Goal: Task Accomplishment & Management: Use online tool/utility

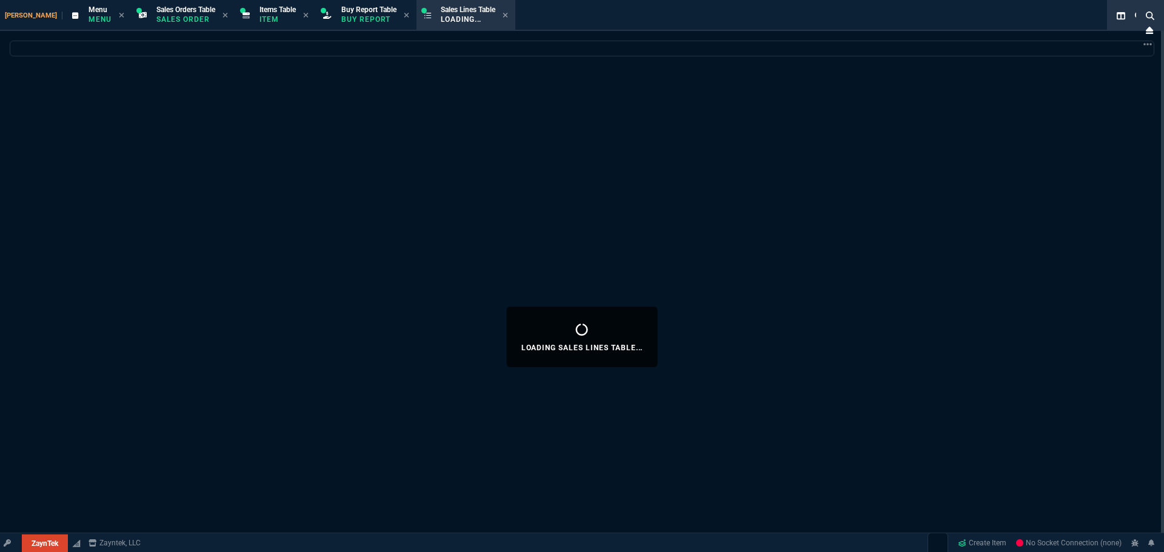
select select
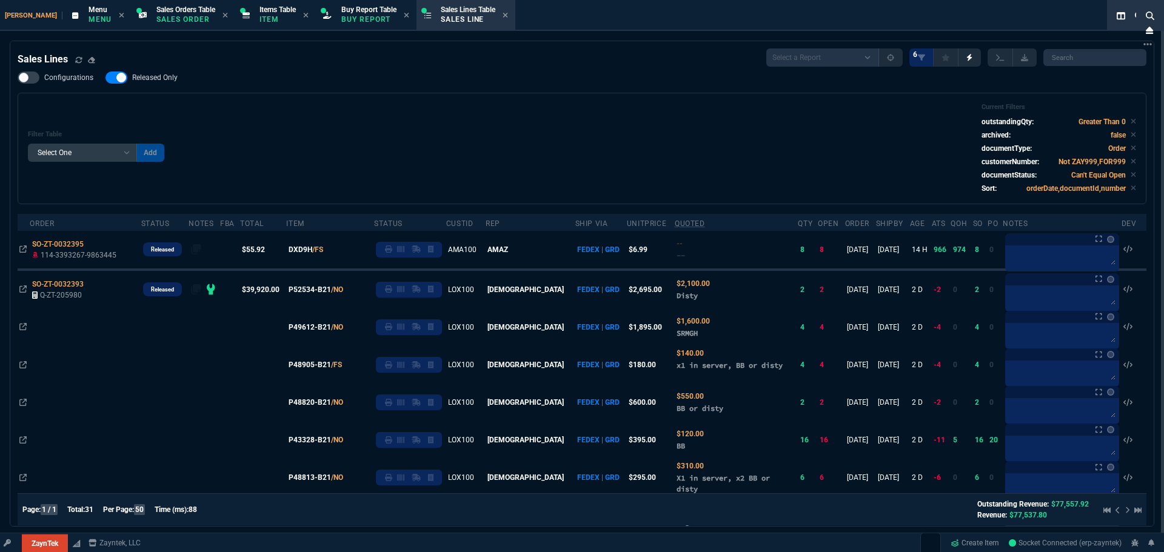
select select "9: OCAM"
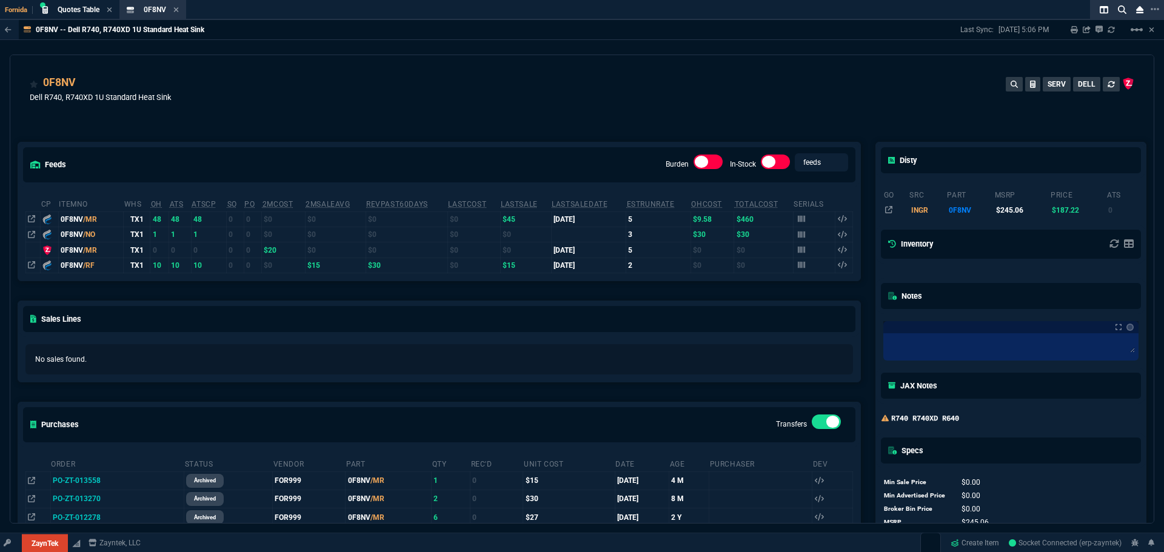
select select "9: OCAM"
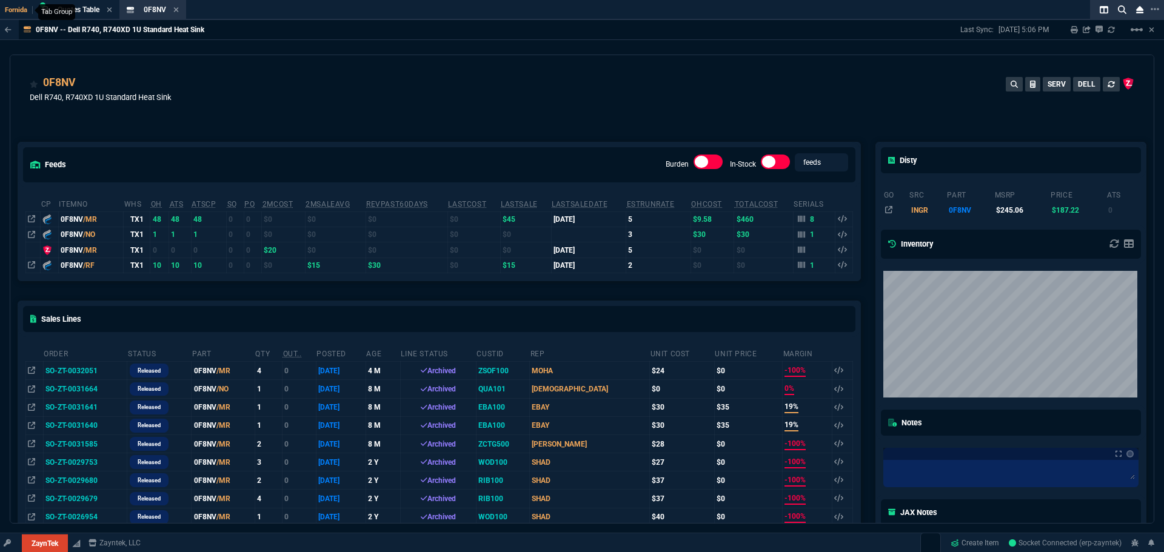
click at [14, 7] on span "Fornida" at bounding box center [19, 10] width 28 height 8
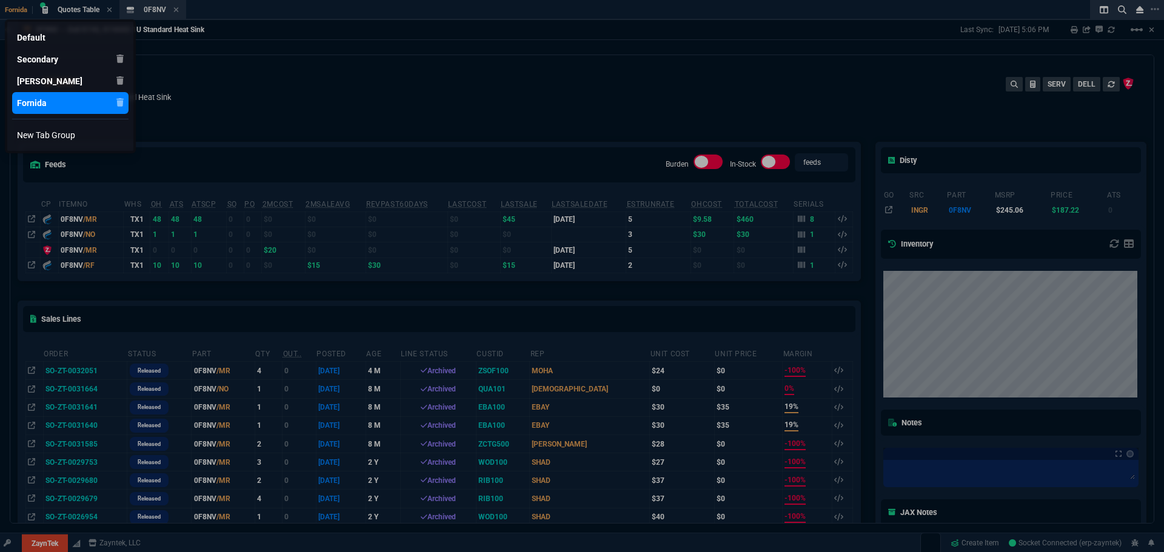
click at [28, 98] on div "Fornida" at bounding box center [32, 103] width 30 height 12
click at [29, 541] on div at bounding box center [582, 276] width 1164 height 552
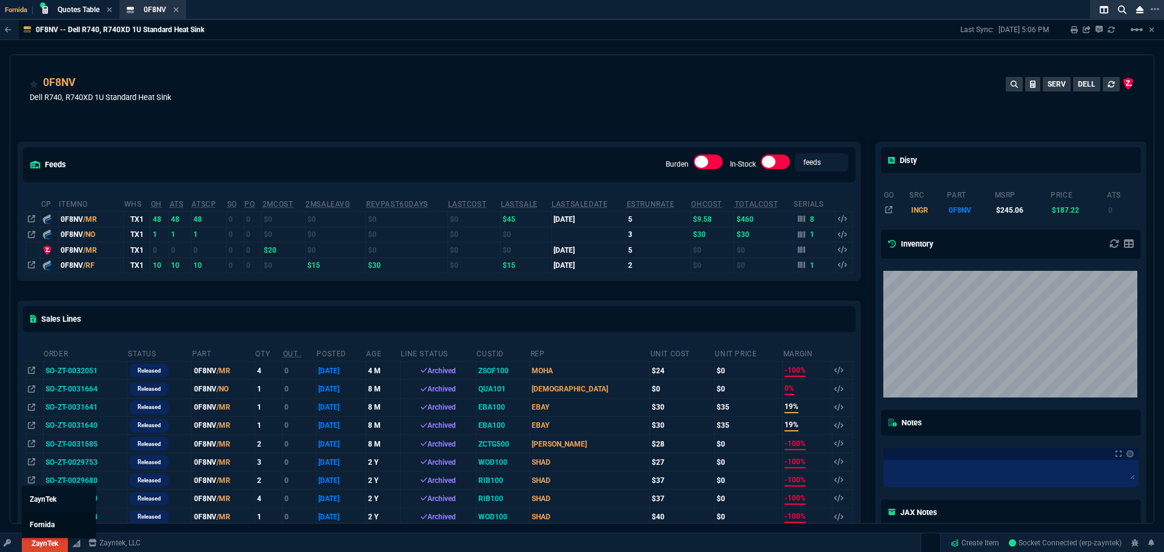
click at [44, 523] on span "Fornida" at bounding box center [42, 525] width 25 height 8
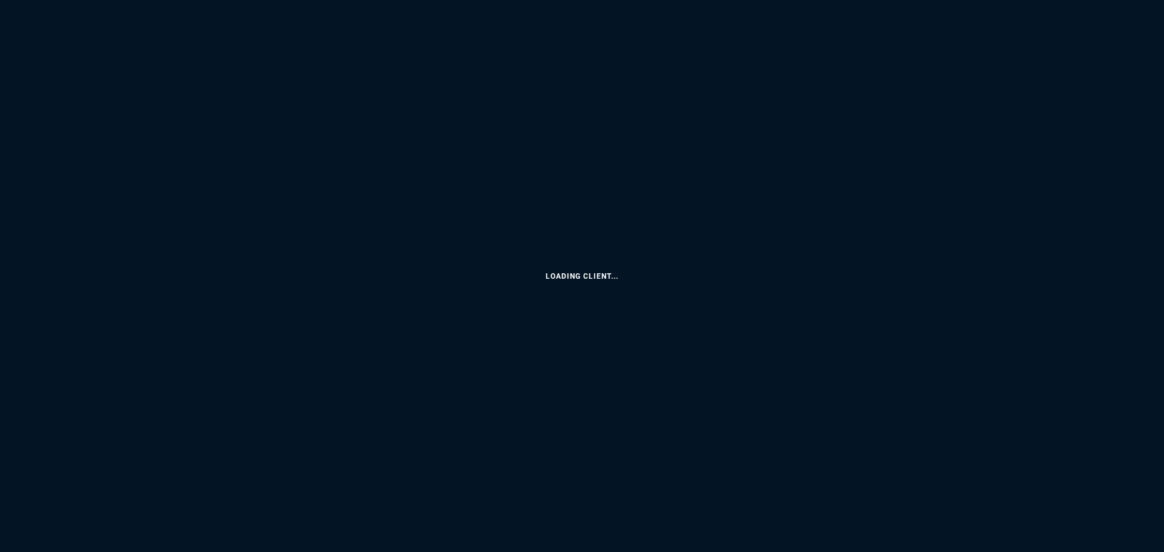
select select "9: OCAM"
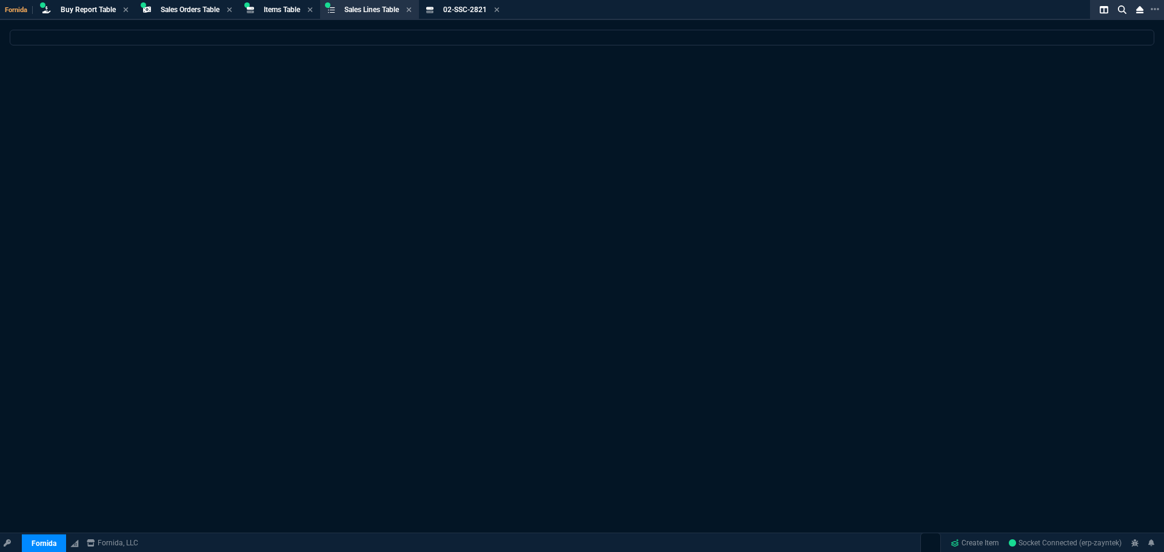
select select
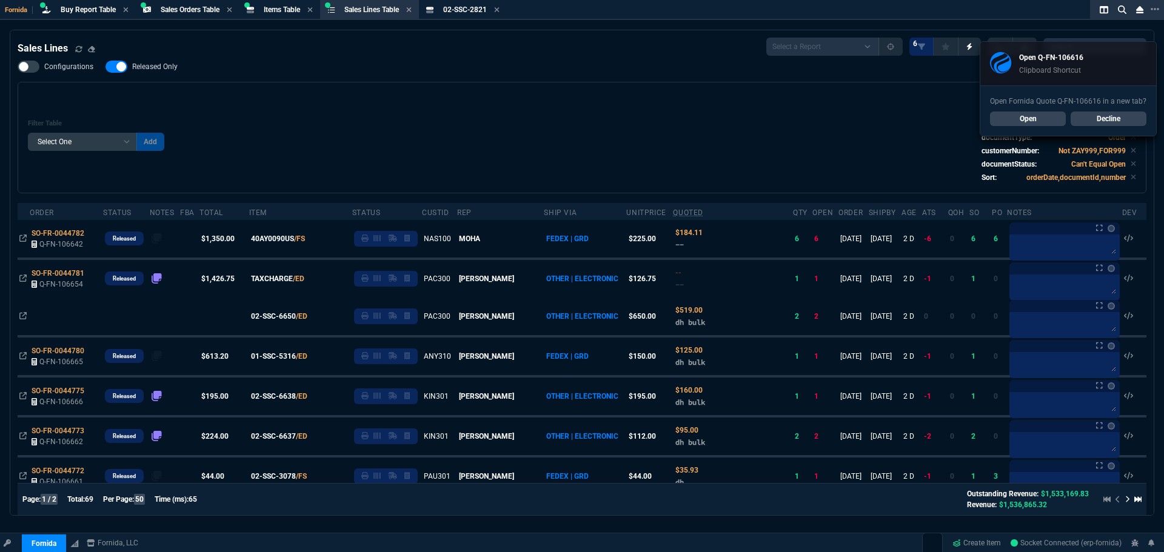
click at [1016, 112] on link "Open" at bounding box center [1028, 119] width 76 height 15
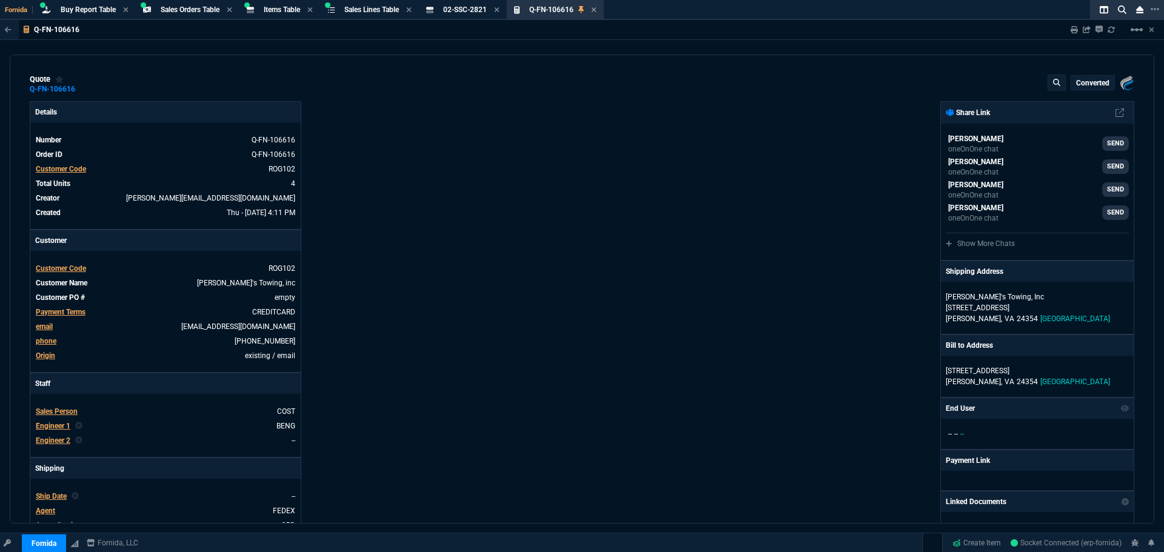
type input "21"
type input "149"
type input "4"
type input "2"
type input "15"
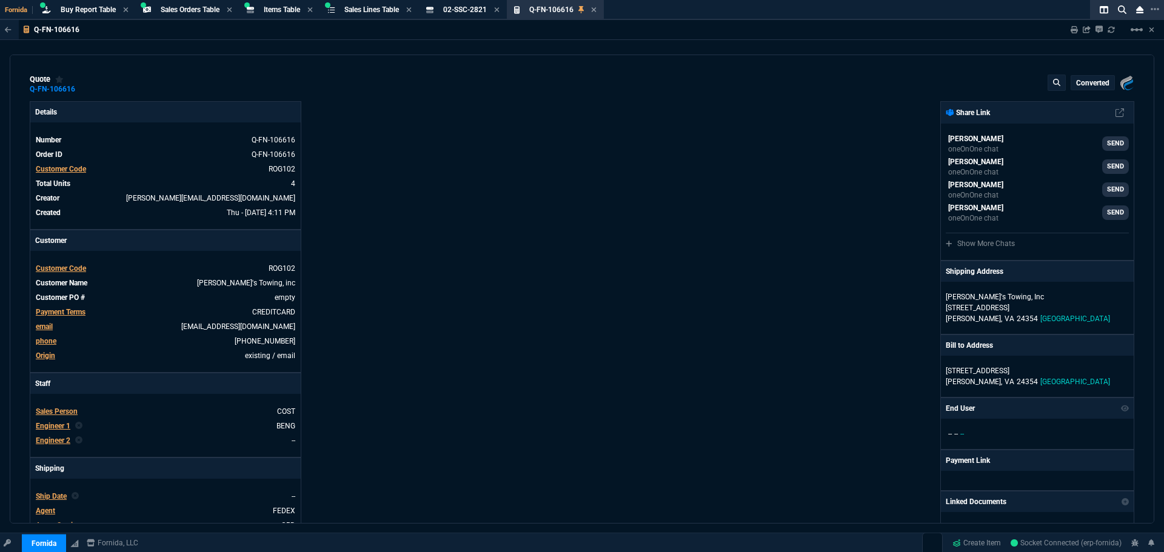
type input "3"
type input "100"
type input "40"
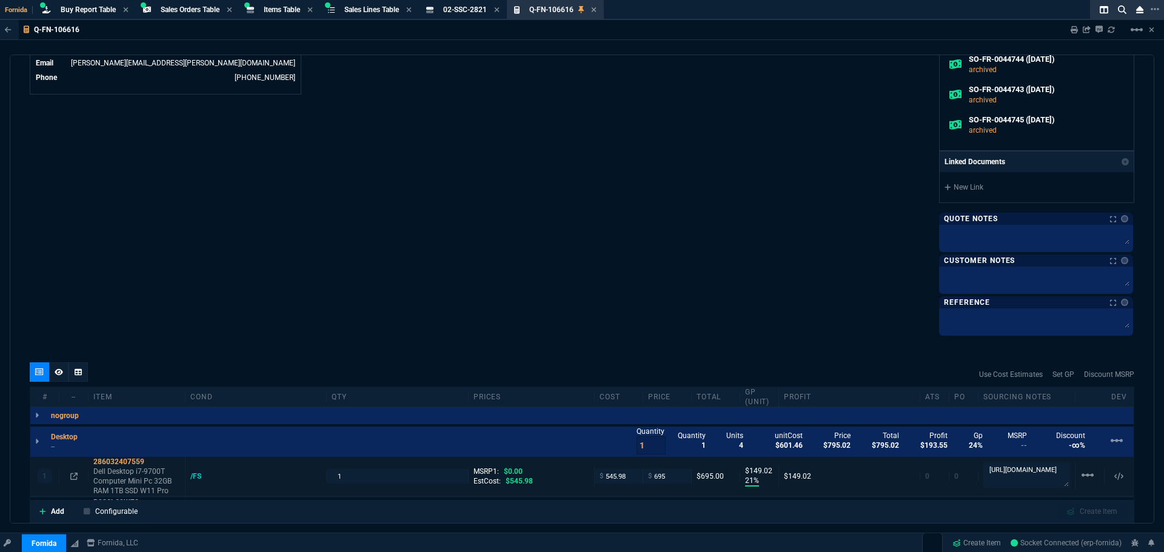
scroll to position [849, 0]
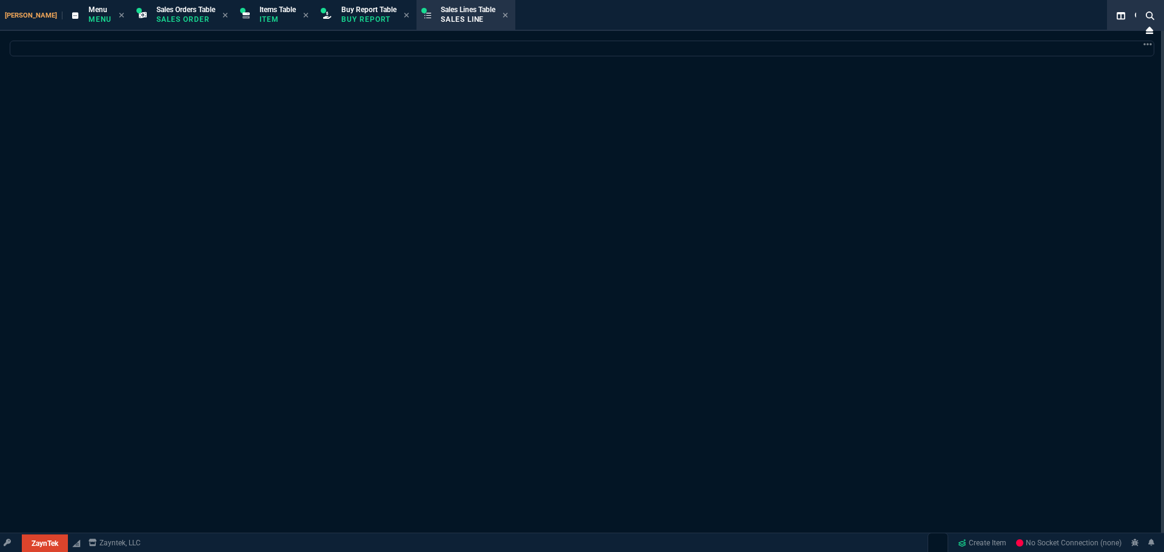
select select "9: OCAM"
select select
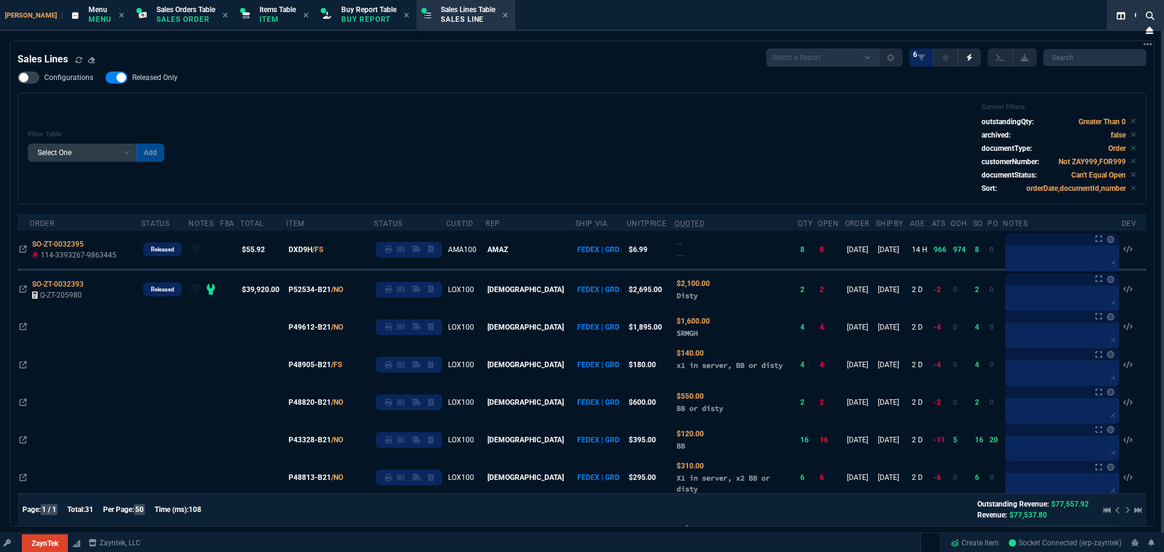
click at [21, 21] on div "Zayntek Menu Menu Sales Orders Table Sales Order Items Table Item Buy Report Ta…" at bounding box center [558, 15] width 1116 height 31
click at [16, 21] on div "Zayntek Menu Menu Sales Orders Table Sales Order Items Table Item Buy Report Ta…" at bounding box center [558, 15] width 1116 height 31
click at [16, 15] on span "[PERSON_NAME]" at bounding box center [34, 16] width 58 height 8
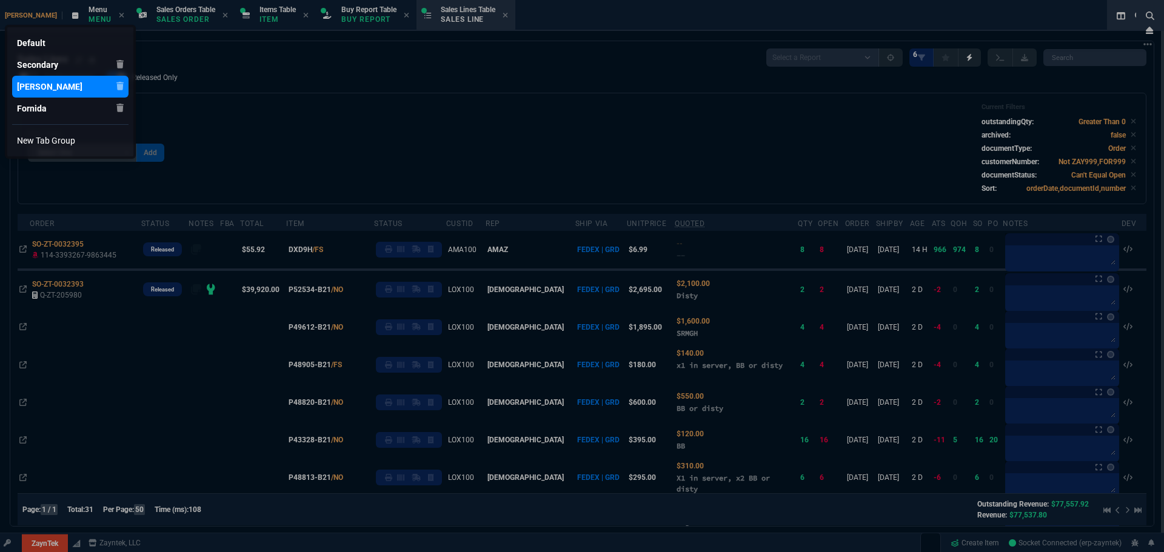
click at [51, 548] on div at bounding box center [582, 276] width 1164 height 552
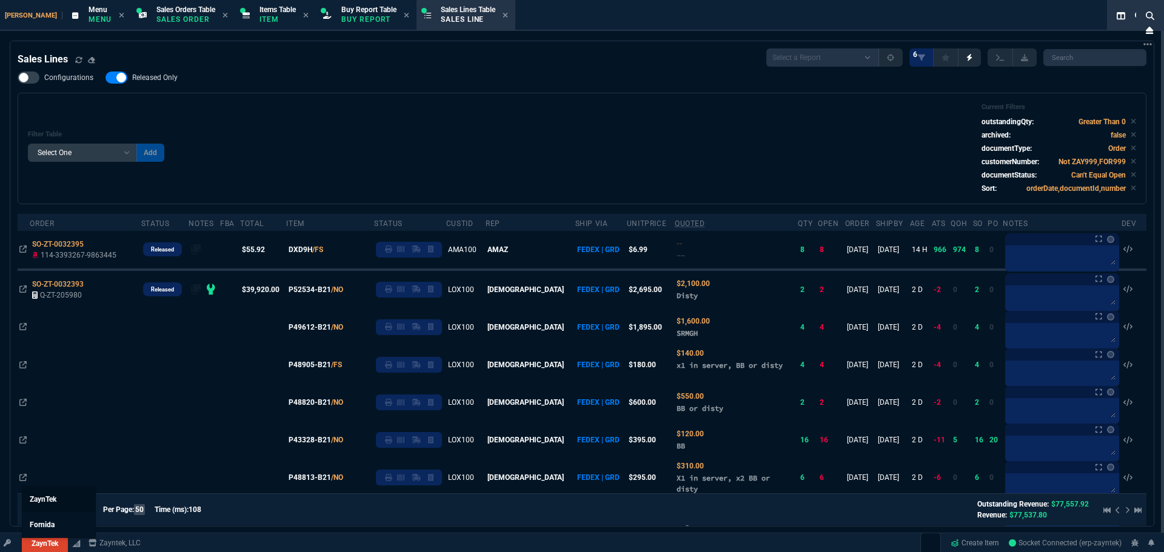
click at [50, 500] on span "ZaynTek" at bounding box center [43, 499] width 27 height 8
